Goal: Task Accomplishment & Management: Use online tool/utility

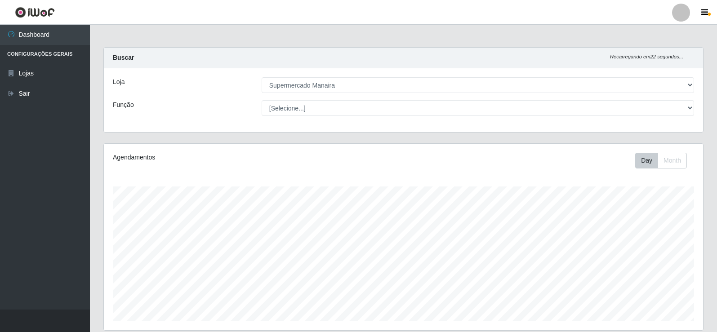
select select "443"
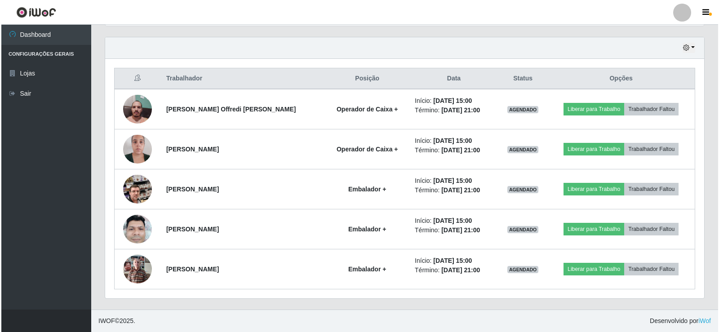
scroll to position [186, 599]
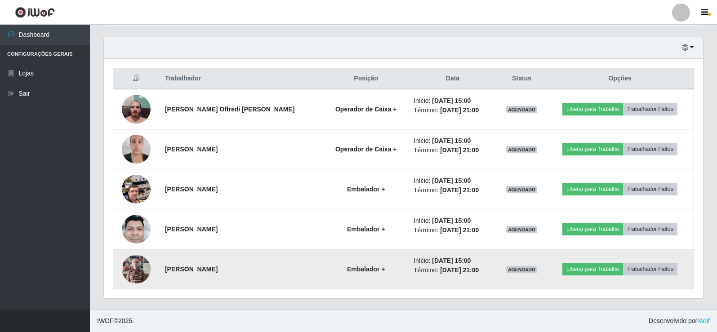
click at [129, 265] on img at bounding box center [136, 269] width 29 height 38
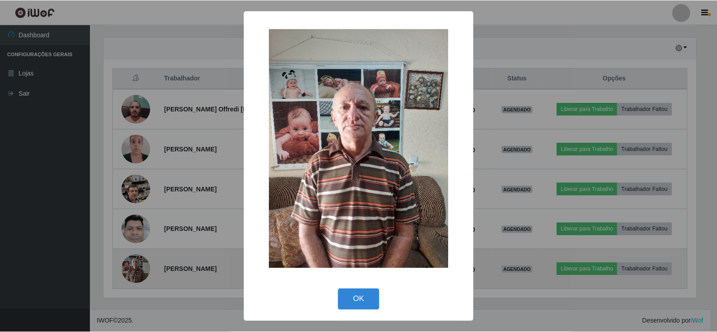
scroll to position [186, 594]
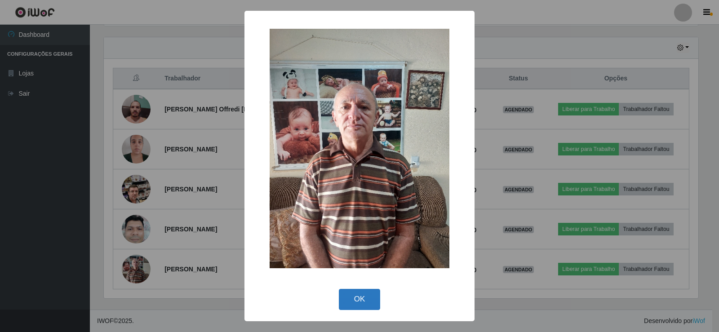
click at [362, 297] on button "OK" at bounding box center [360, 299] width 42 height 21
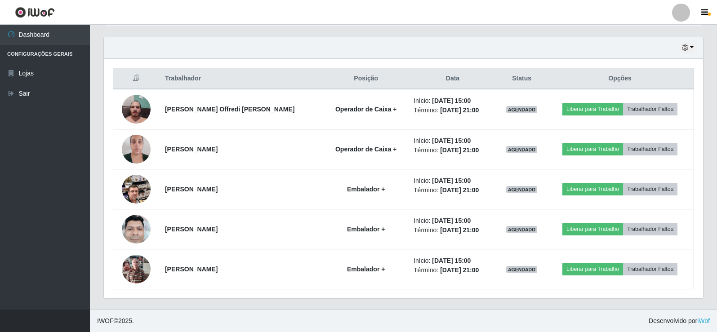
scroll to position [186, 599]
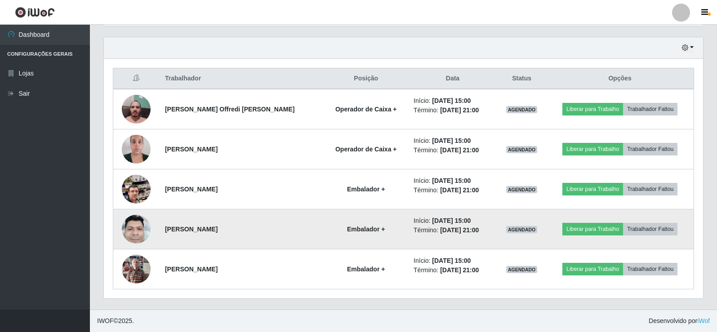
click at [133, 230] on img at bounding box center [136, 229] width 29 height 38
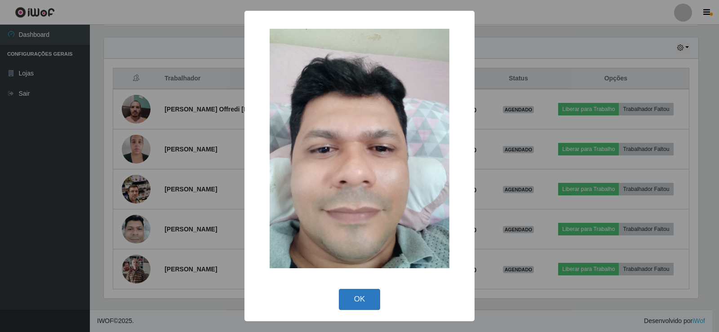
click at [361, 295] on button "OK" at bounding box center [360, 299] width 42 height 21
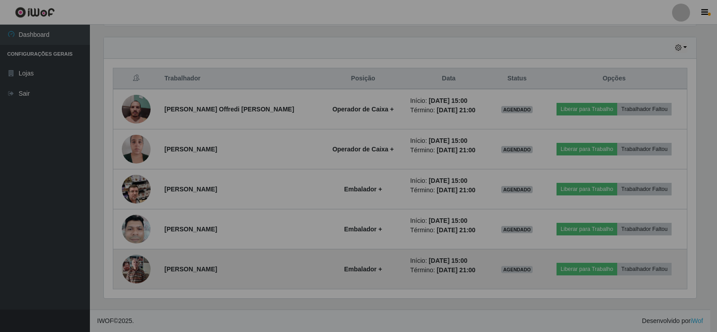
scroll to position [186, 599]
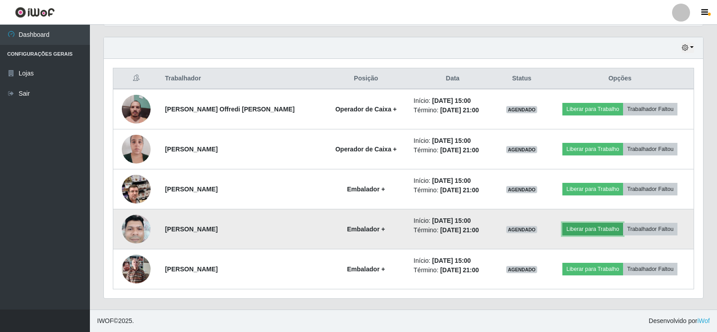
click at [572, 230] on button "Liberar para Trabalho" at bounding box center [592, 229] width 61 height 13
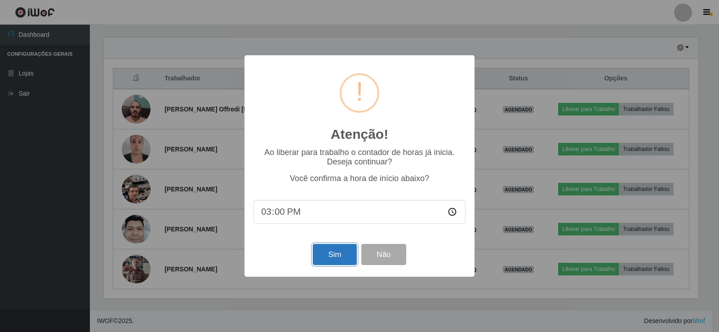
click at [336, 258] on button "Sim" at bounding box center [335, 254] width 44 height 21
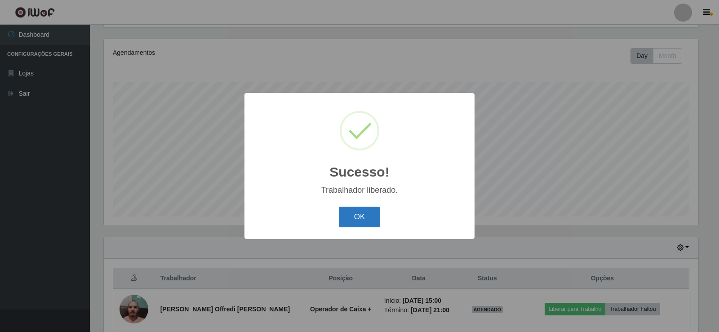
click at [361, 218] on button "OK" at bounding box center [360, 217] width 42 height 21
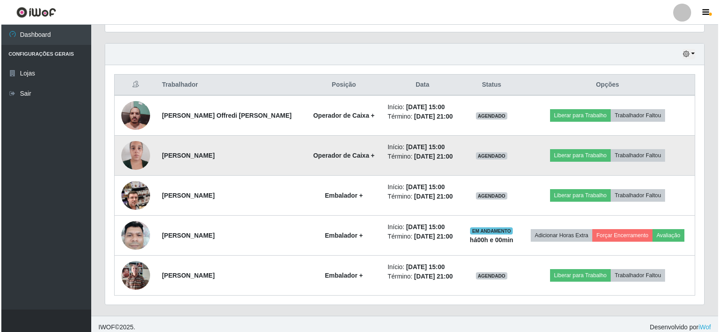
scroll to position [305, 0]
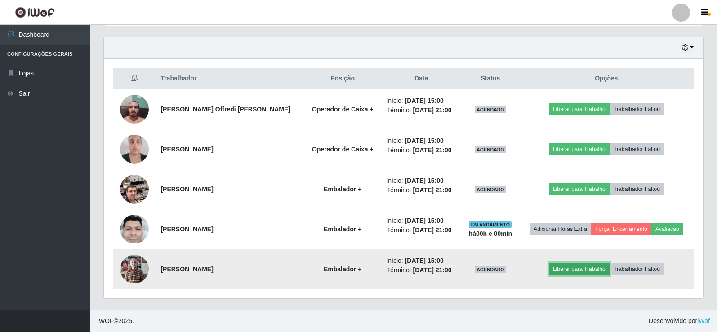
click at [568, 268] on button "Liberar para Trabalho" at bounding box center [579, 269] width 61 height 13
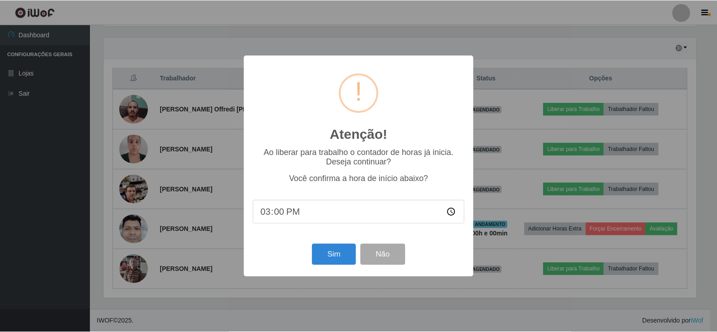
scroll to position [186, 594]
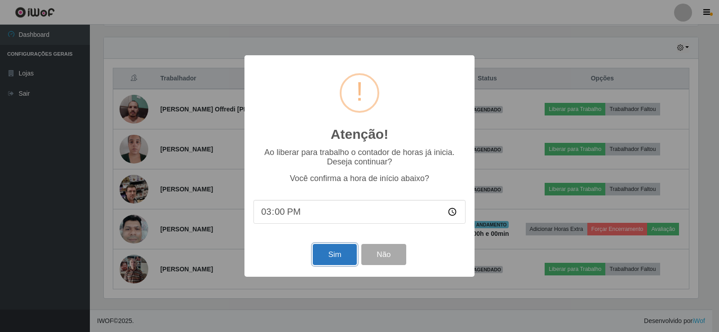
click at [332, 256] on button "Sim" at bounding box center [335, 254] width 44 height 21
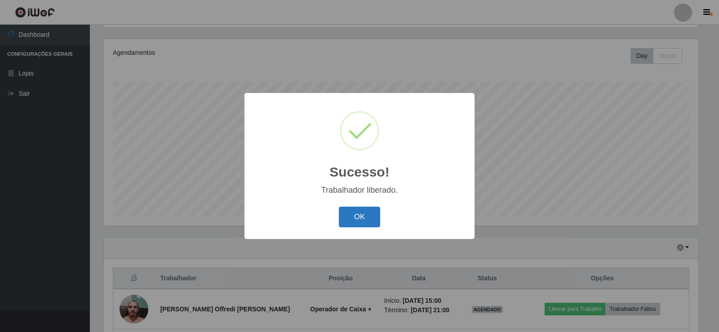
click at [359, 217] on button "OK" at bounding box center [360, 217] width 42 height 21
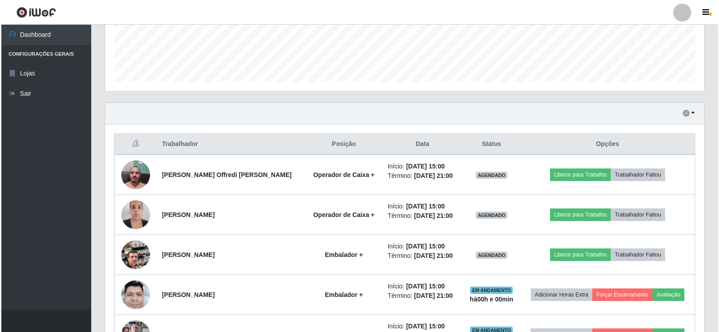
scroll to position [239, 0]
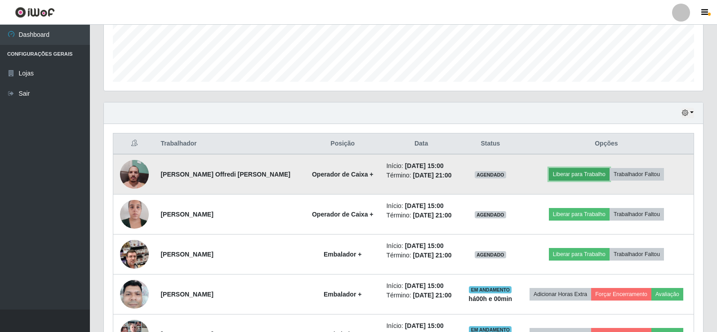
click at [584, 176] on button "Liberar para Trabalho" at bounding box center [579, 174] width 61 height 13
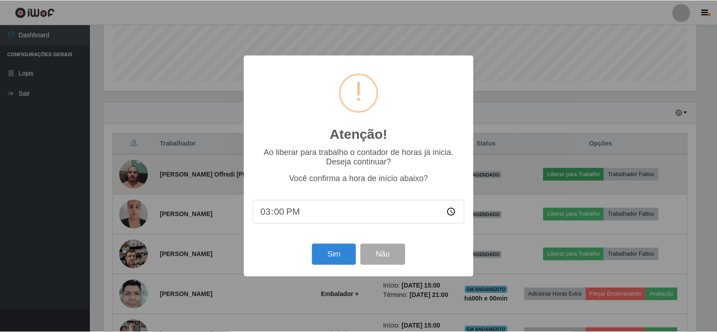
scroll to position [186, 594]
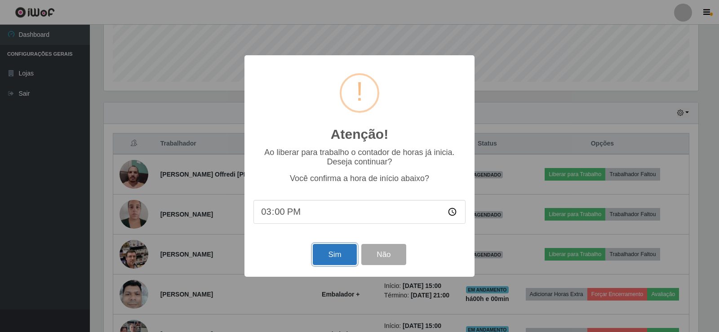
click at [333, 252] on button "Sim" at bounding box center [335, 254] width 44 height 21
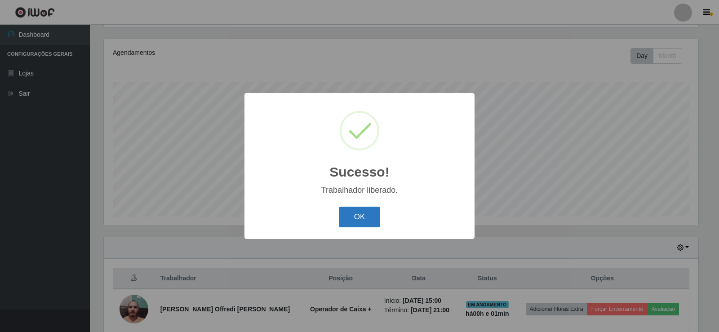
click at [366, 217] on button "OK" at bounding box center [360, 217] width 42 height 21
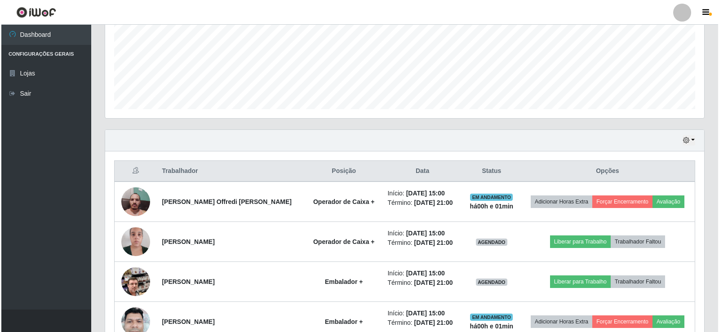
scroll to position [239, 0]
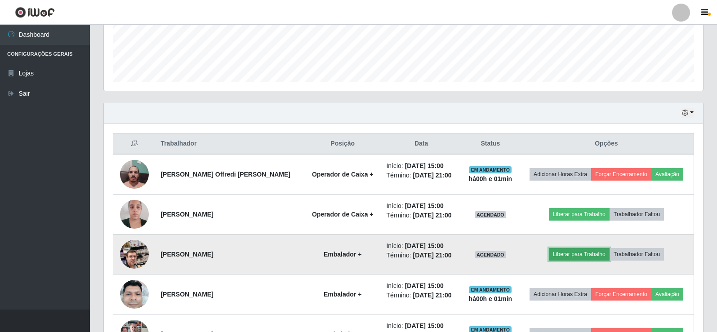
click at [584, 255] on button "Liberar para Trabalho" at bounding box center [579, 254] width 61 height 13
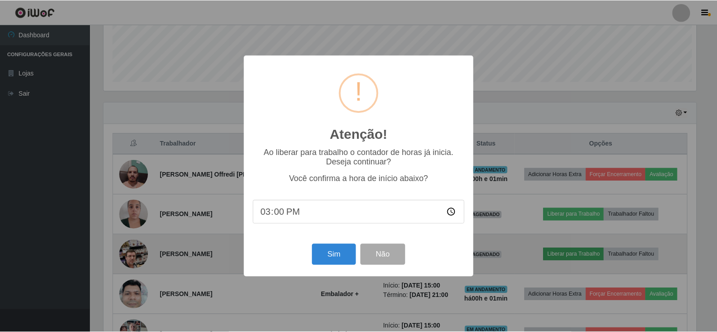
scroll to position [186, 594]
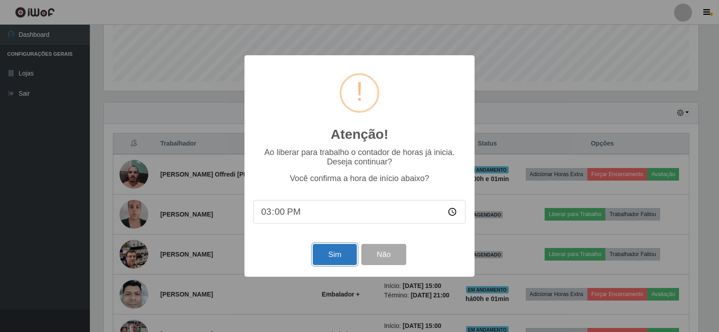
click at [328, 258] on button "Sim" at bounding box center [335, 254] width 44 height 21
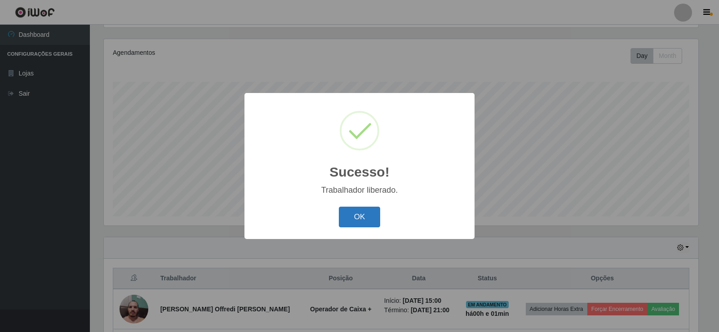
click at [349, 224] on button "OK" at bounding box center [360, 217] width 42 height 21
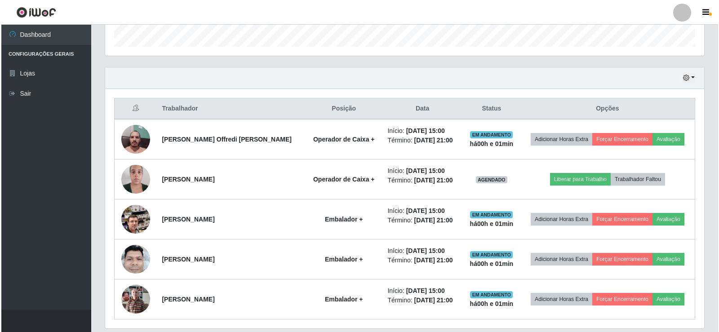
scroll to position [284, 0]
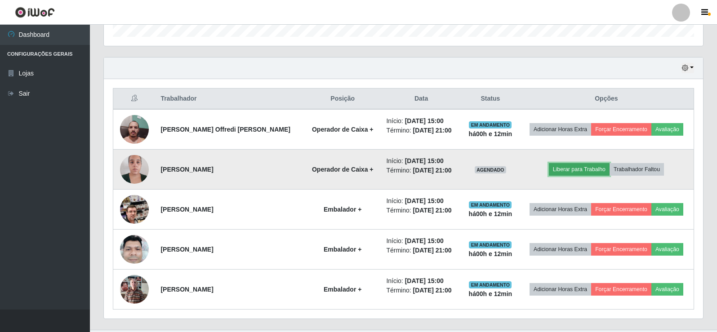
click at [579, 171] on button "Liberar para Trabalho" at bounding box center [579, 169] width 61 height 13
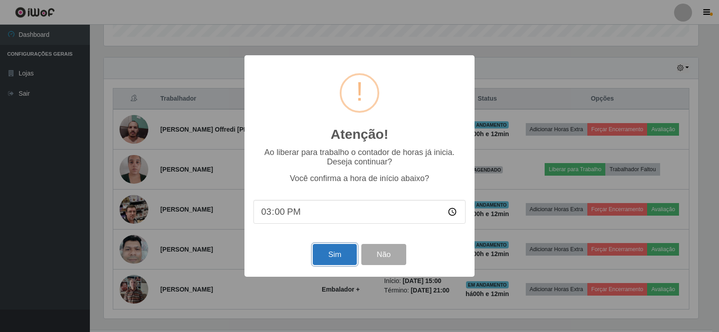
click at [346, 254] on button "Sim" at bounding box center [335, 254] width 44 height 21
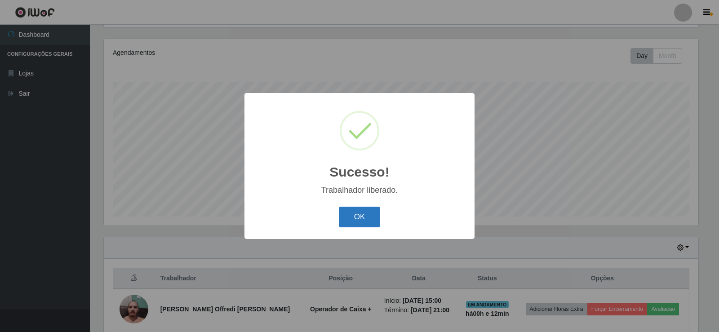
click at [351, 221] on button "OK" at bounding box center [360, 217] width 42 height 21
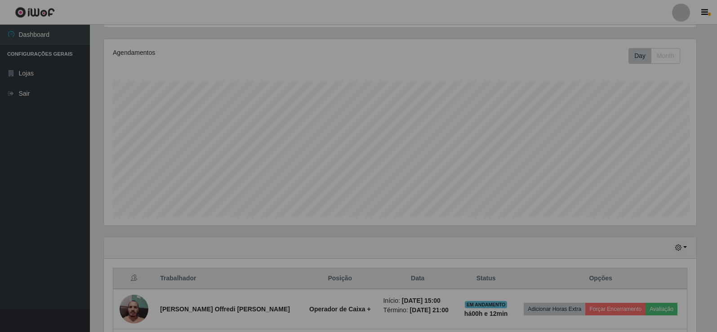
scroll to position [186, 599]
